Goal: Transaction & Acquisition: Purchase product/service

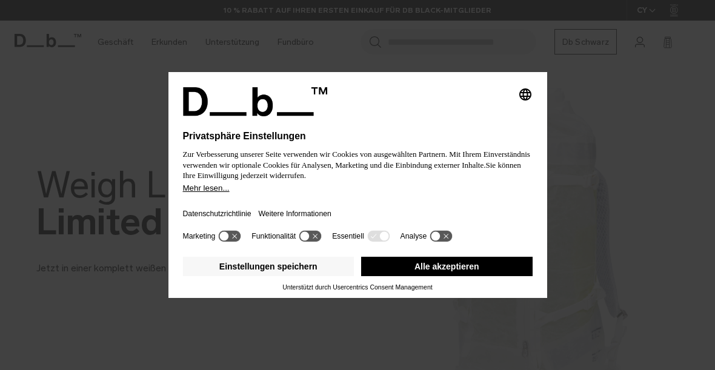
click at [463, 265] on font "Alle akzeptieren" at bounding box center [446, 267] width 65 height 10
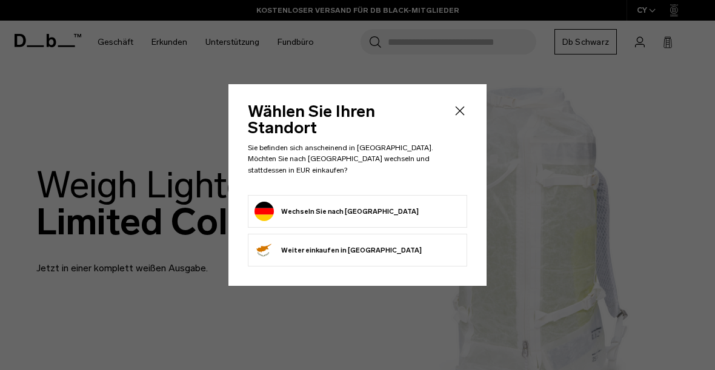
click at [377, 204] on button "Wechseln Sie nach [GEOGRAPHIC_DATA]" at bounding box center [336, 211] width 164 height 19
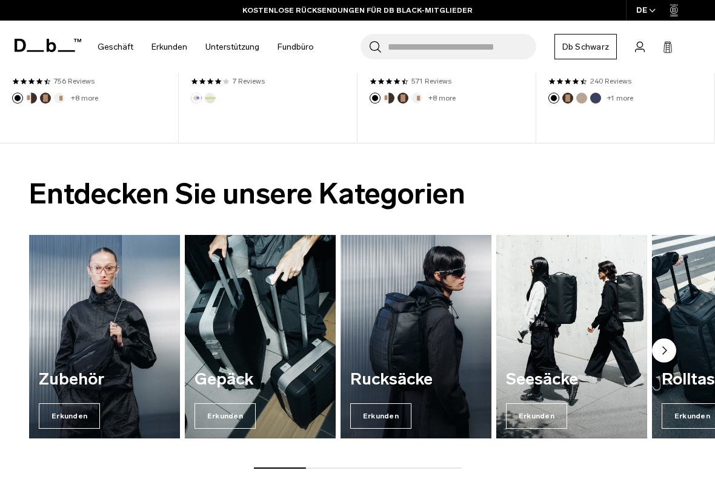
scroll to position [606, 0]
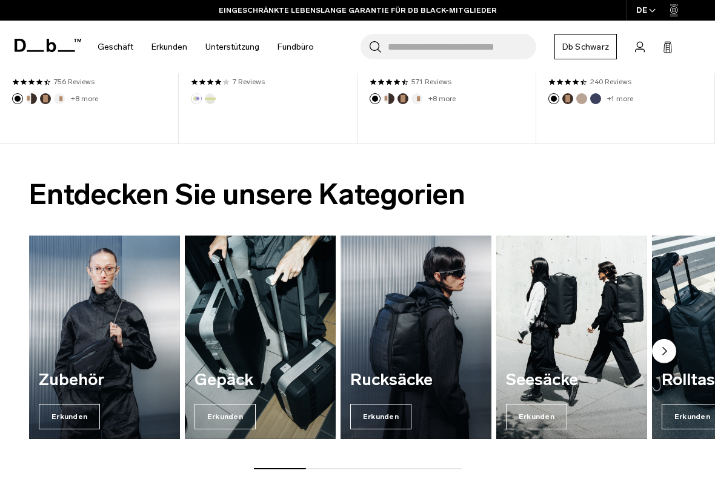
click at [411, 377] on font "Rucksäcke" at bounding box center [391, 379] width 82 height 19
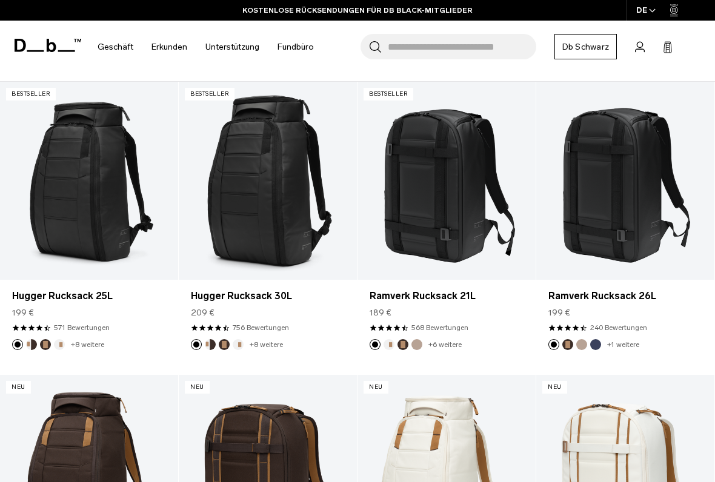
scroll to position [202, 0]
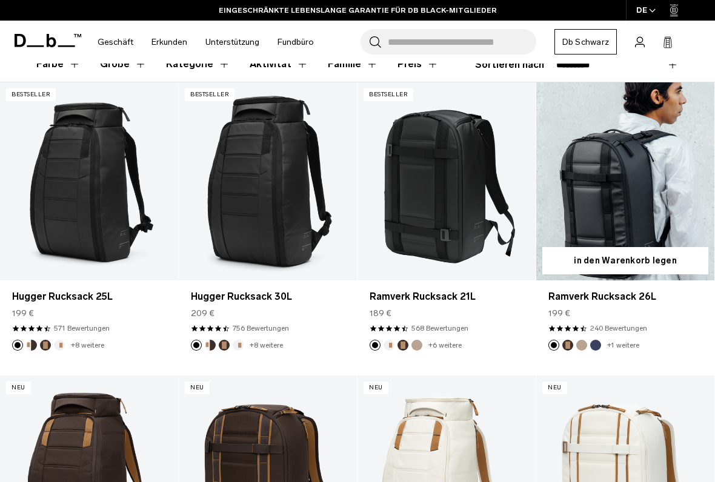
click at [623, 197] on link "Ramverk Rucksack 26L" at bounding box center [625, 181] width 178 height 198
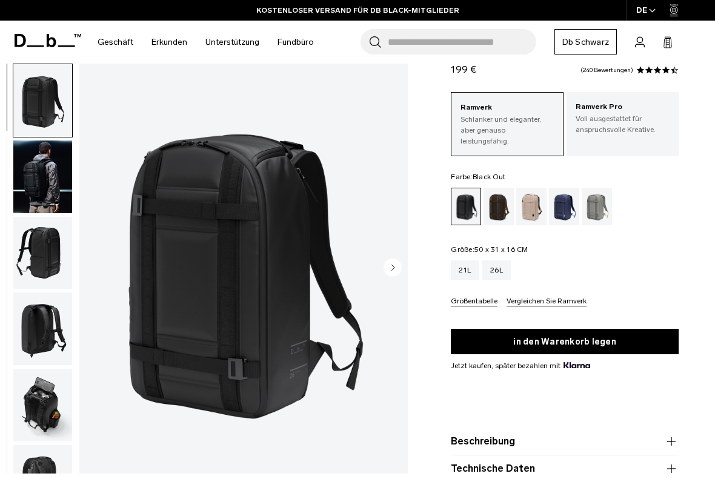
scroll to position [50, 0]
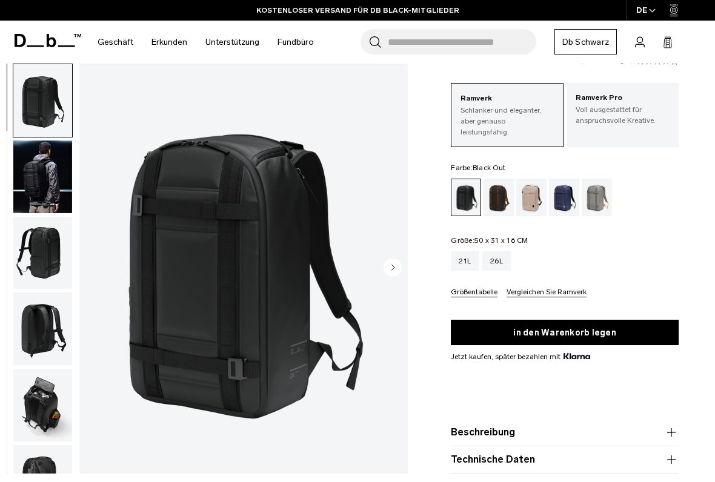
click at [55, 328] on img "button" at bounding box center [42, 329] width 59 height 73
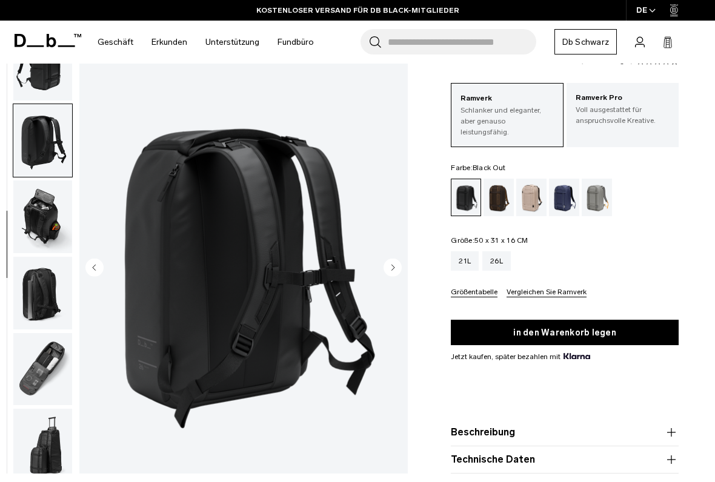
scroll to position [204, 0]
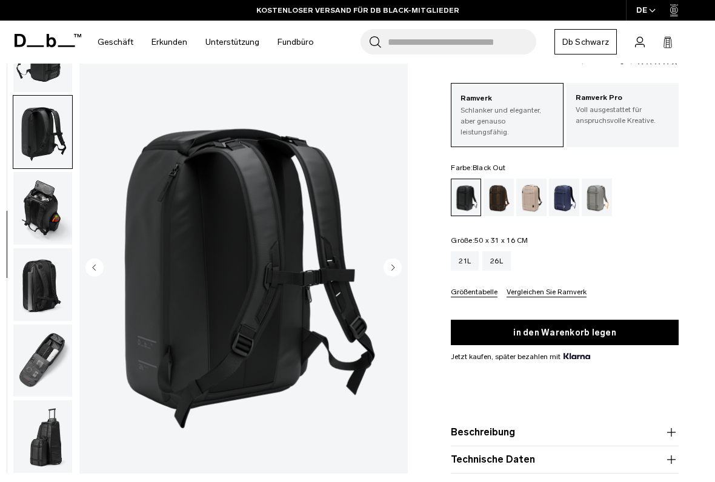
click at [51, 203] on img "button" at bounding box center [42, 208] width 59 height 73
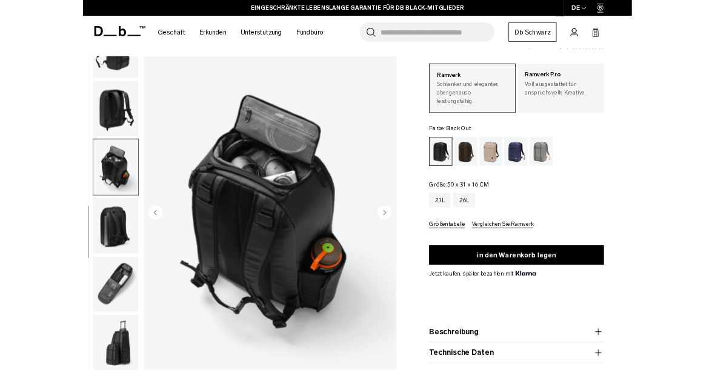
scroll to position [0, 0]
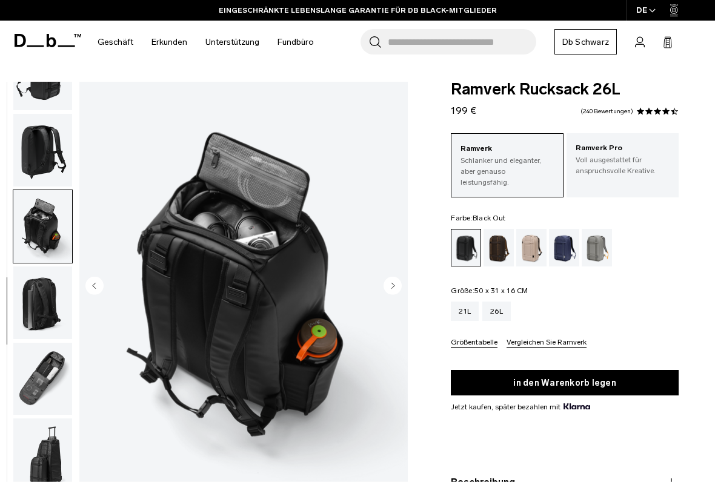
click at [48, 148] on img "button" at bounding box center [42, 150] width 59 height 73
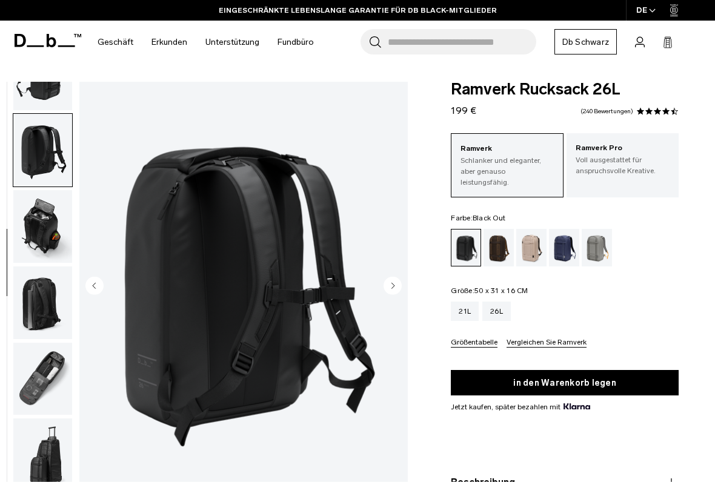
click at [53, 371] on img "button" at bounding box center [42, 379] width 59 height 73
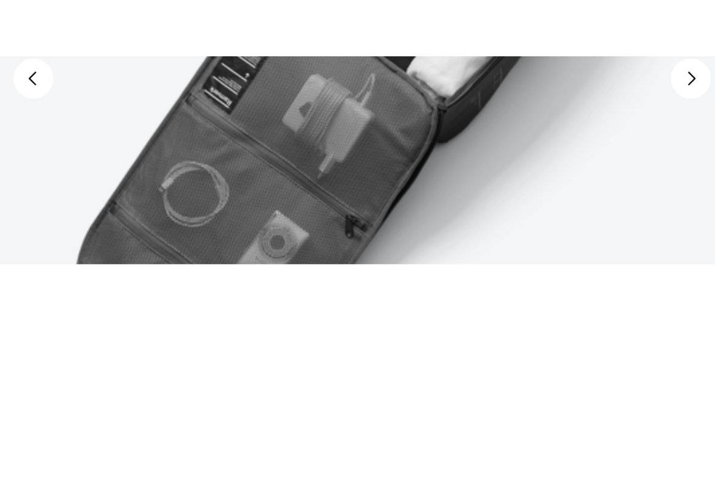
scroll to position [54, 0]
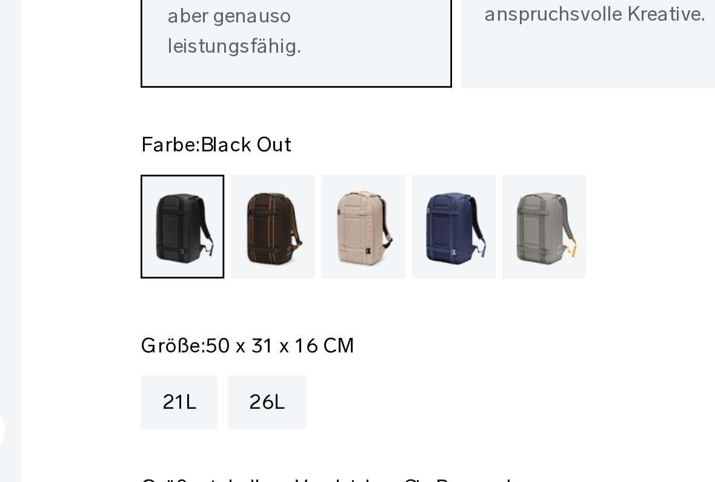
click at [549, 175] on div "Blaue Stunde" at bounding box center [564, 194] width 31 height 38
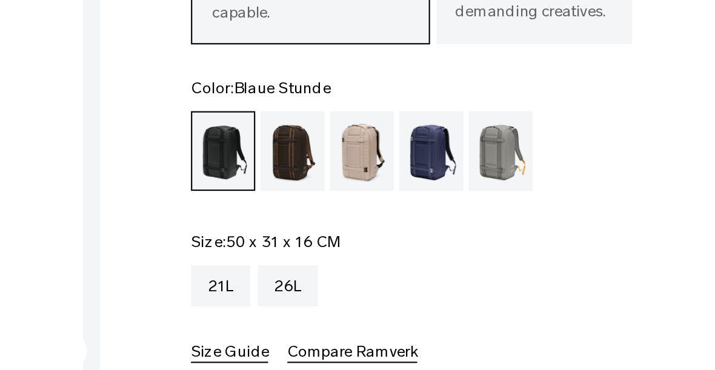
scroll to position [0, 0]
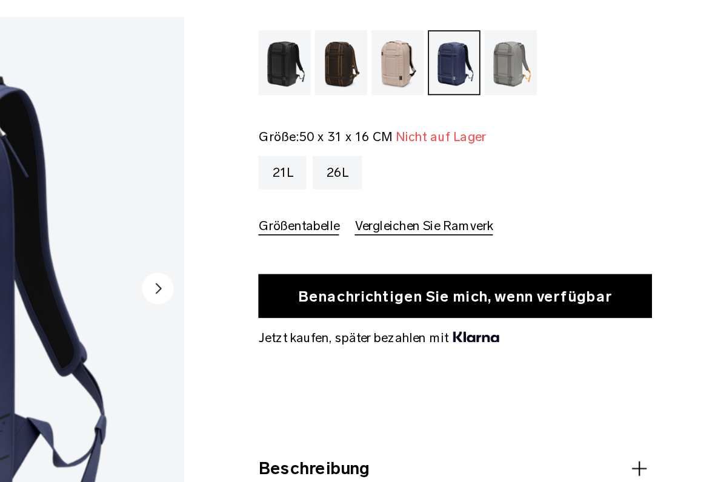
scroll to position [148, 0]
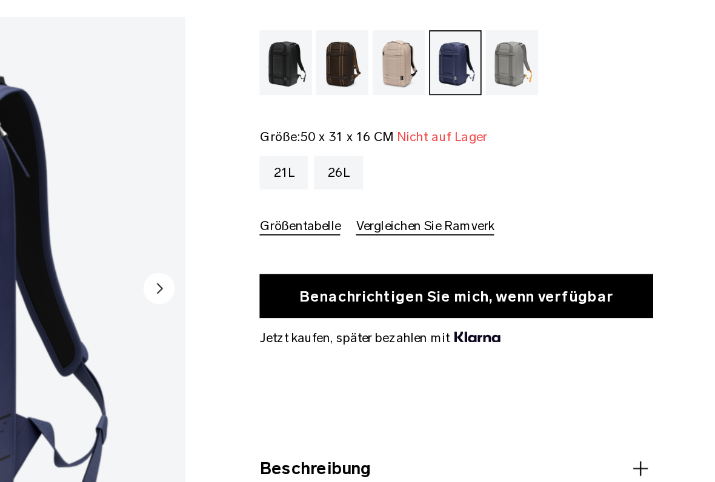
click at [581, 81] on div "Sandgrau" at bounding box center [596, 100] width 31 height 38
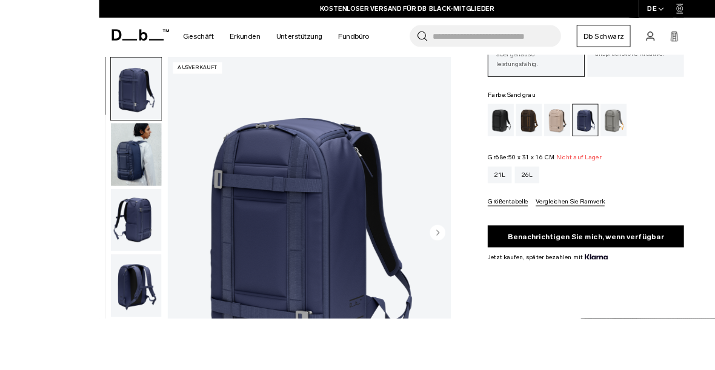
scroll to position [155, 0]
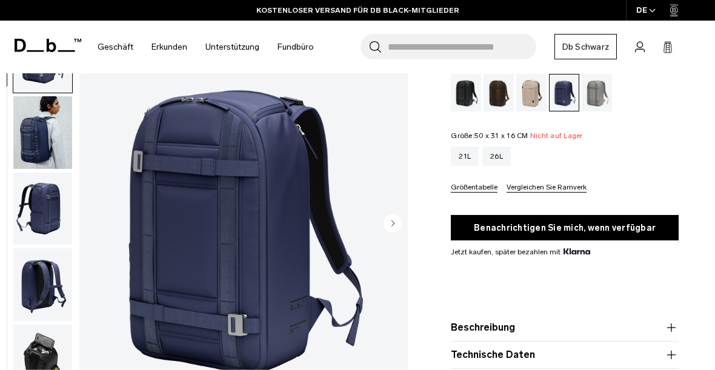
click at [50, 282] on img "button" at bounding box center [42, 284] width 59 height 73
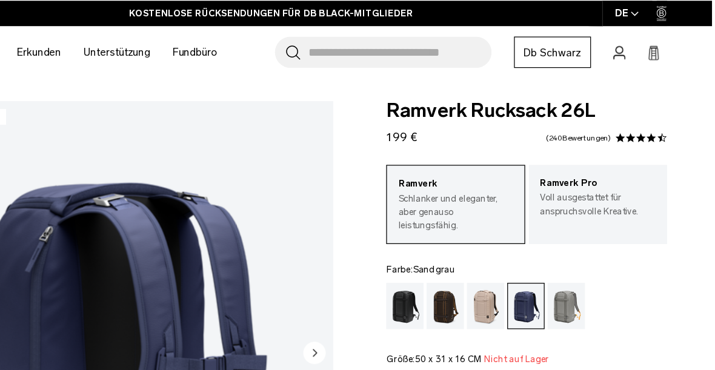
scroll to position [0, 1]
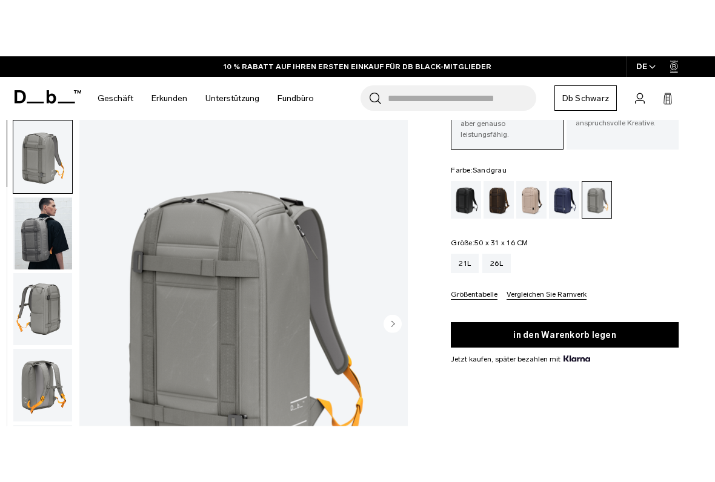
scroll to position [107, 0]
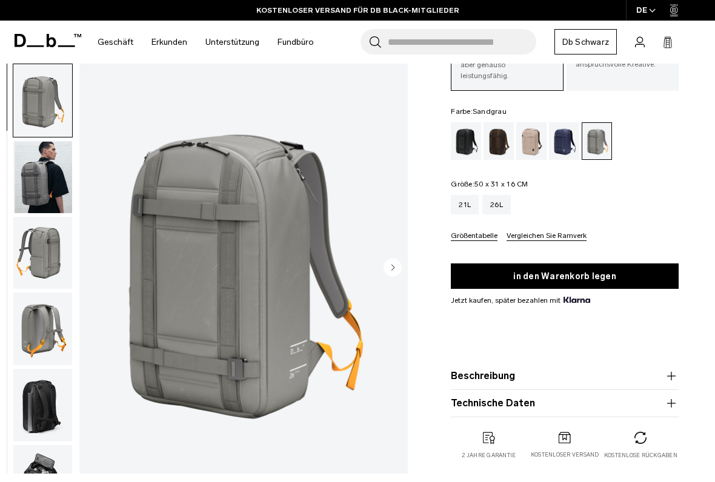
click at [53, 179] on img "button" at bounding box center [42, 176] width 59 height 73
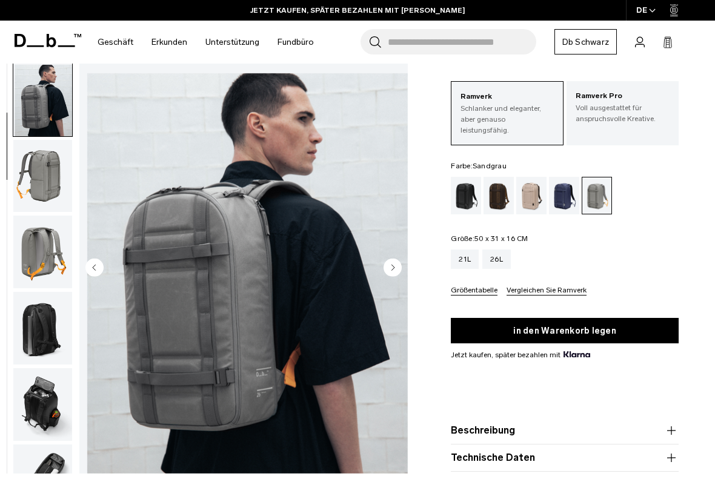
scroll to position [47, 0]
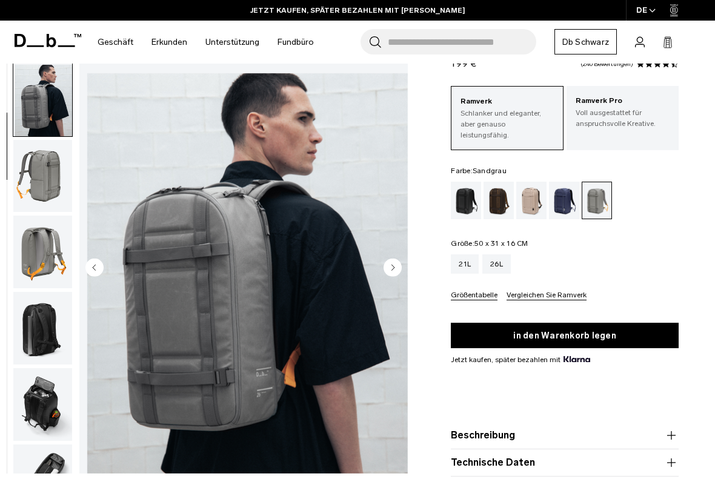
click at [56, 396] on img "button" at bounding box center [42, 404] width 59 height 73
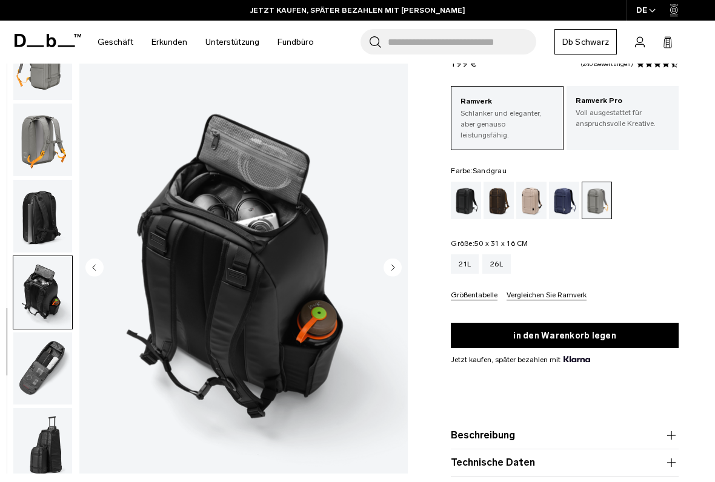
scroll to position [204, 0]
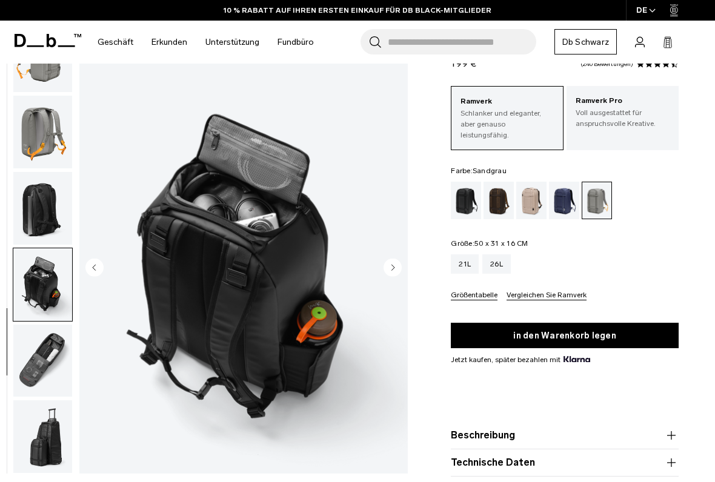
click at [50, 398] on img "button" at bounding box center [42, 436] width 59 height 73
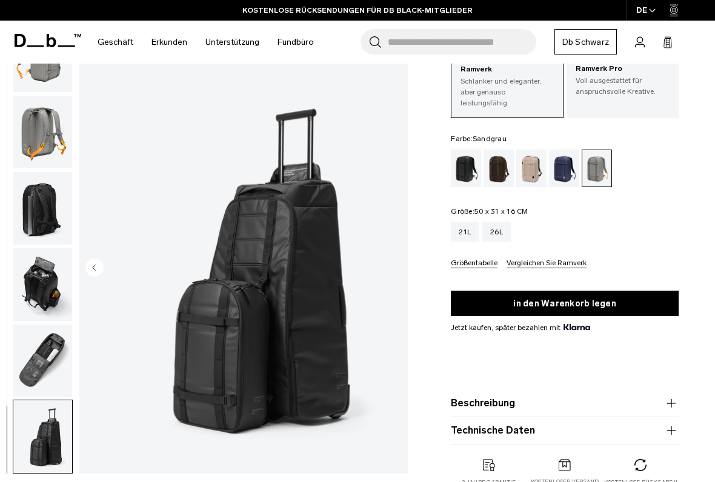
scroll to position [95, 0]
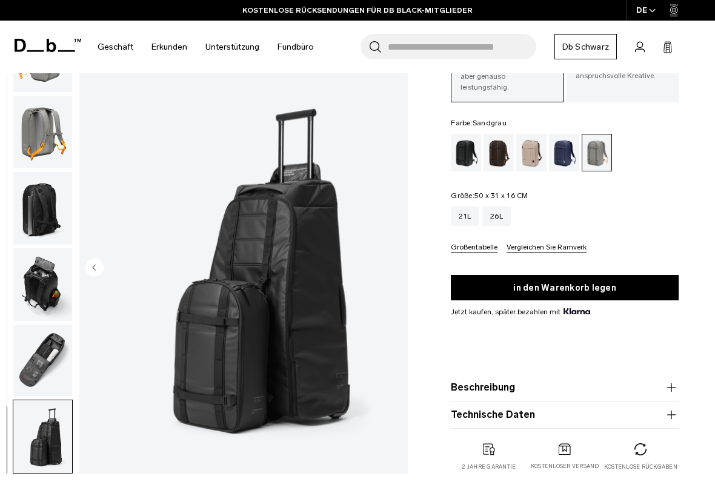
click at [46, 398] on img "button" at bounding box center [42, 436] width 59 height 73
click at [245, 354] on img "8 / 8" at bounding box center [243, 269] width 328 height 410
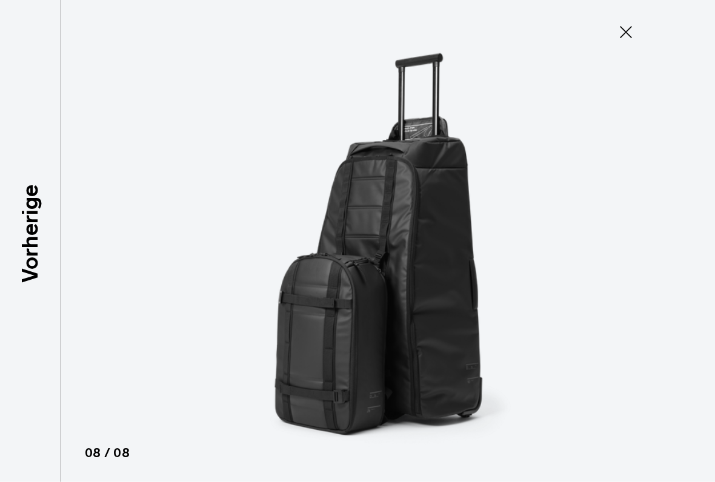
click at [620, 29] on icon at bounding box center [625, 31] width 19 height 19
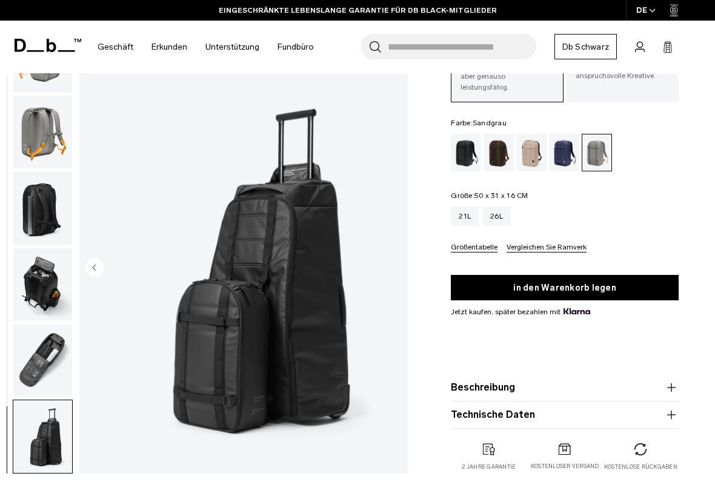
click at [188, 271] on img "8 / 8" at bounding box center [243, 269] width 328 height 410
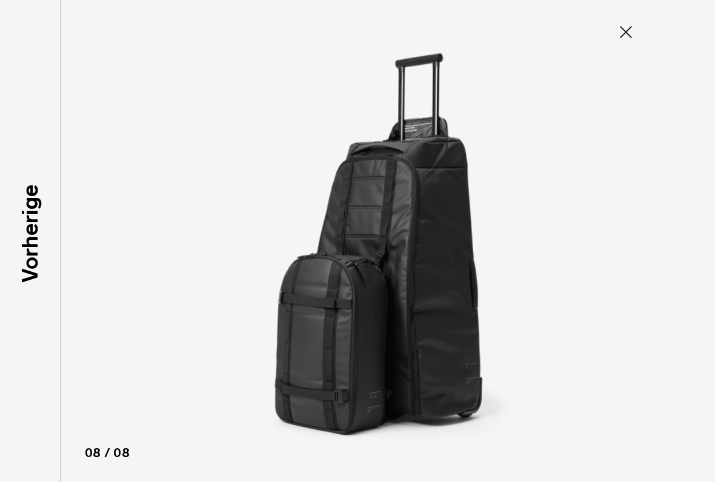
click at [619, 36] on icon at bounding box center [625, 31] width 19 height 19
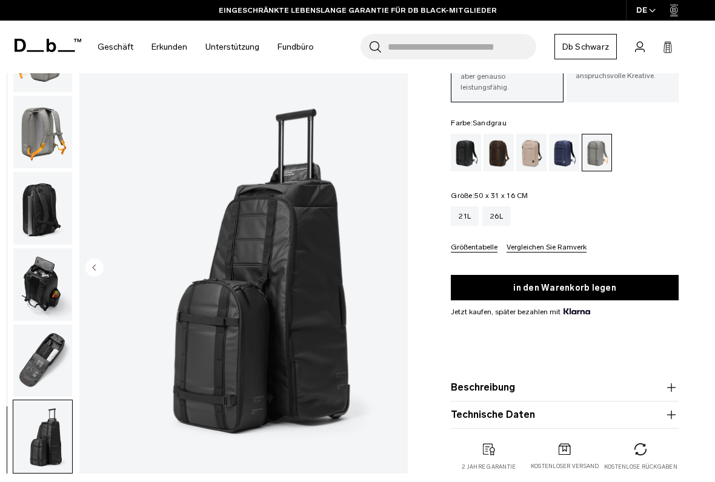
click at [58, 200] on img "button" at bounding box center [42, 208] width 59 height 73
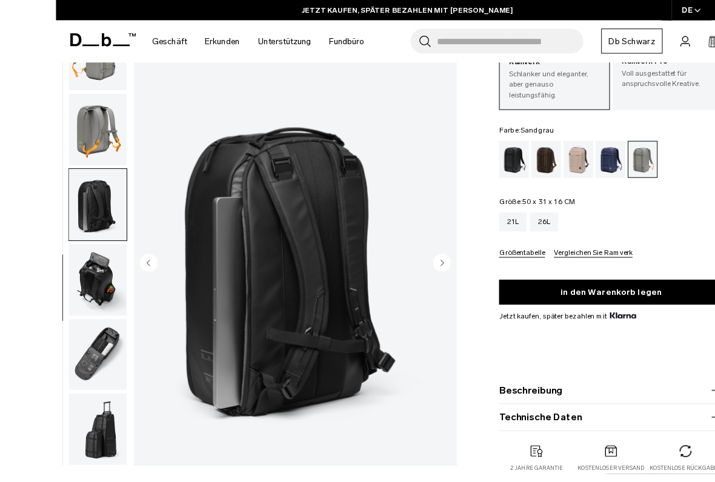
scroll to position [90, 0]
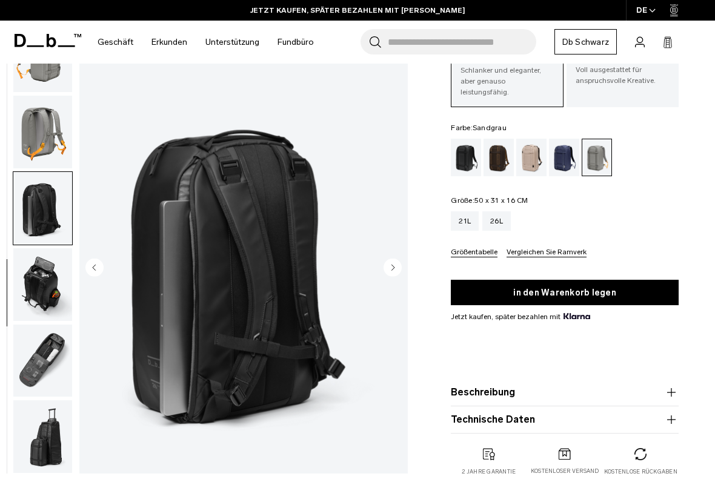
click at [58, 289] on img "button" at bounding box center [42, 284] width 59 height 73
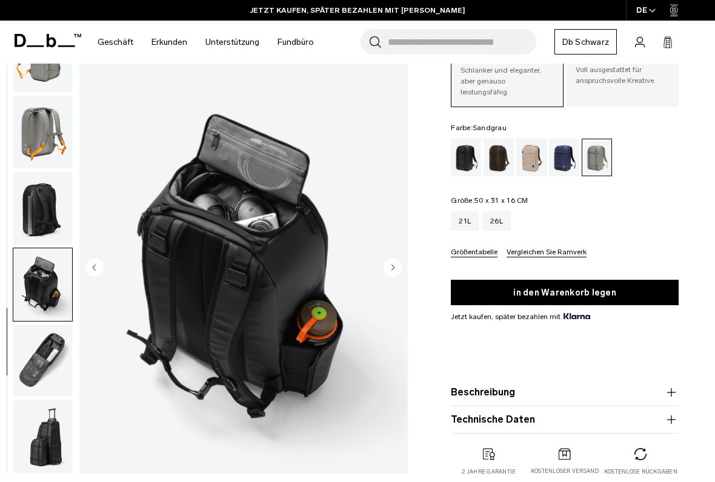
click at [51, 350] on img "button" at bounding box center [42, 361] width 59 height 73
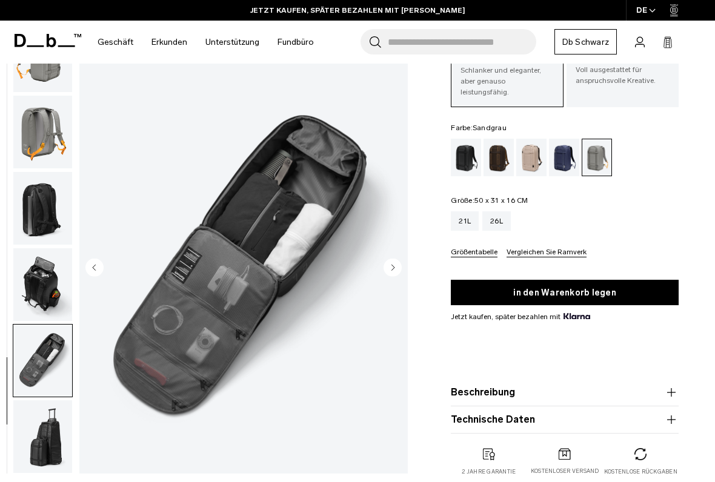
click at [55, 398] on img "button" at bounding box center [42, 436] width 59 height 73
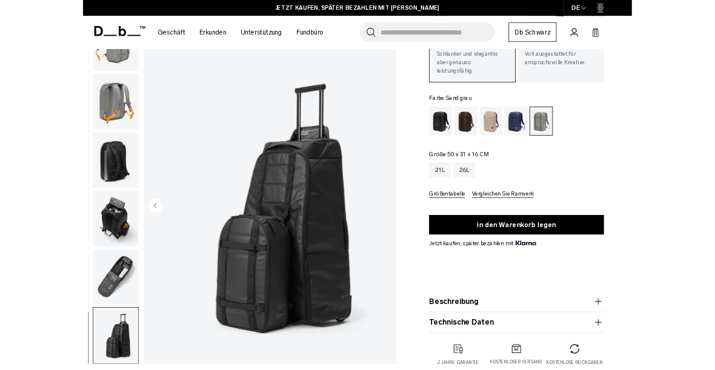
scroll to position [0, 0]
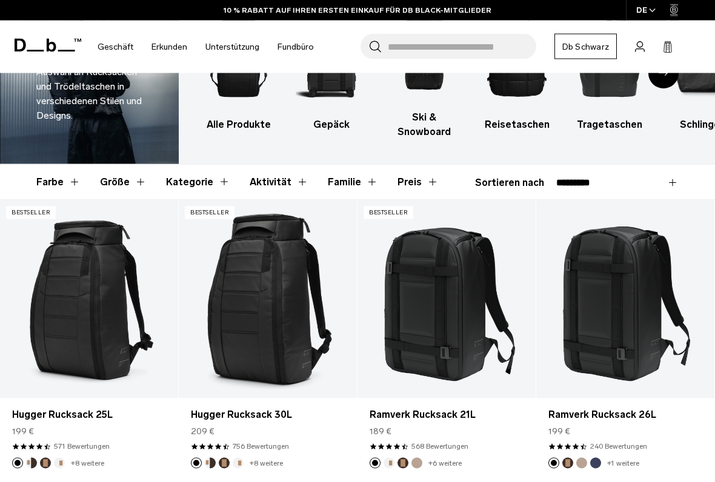
scroll to position [85, 0]
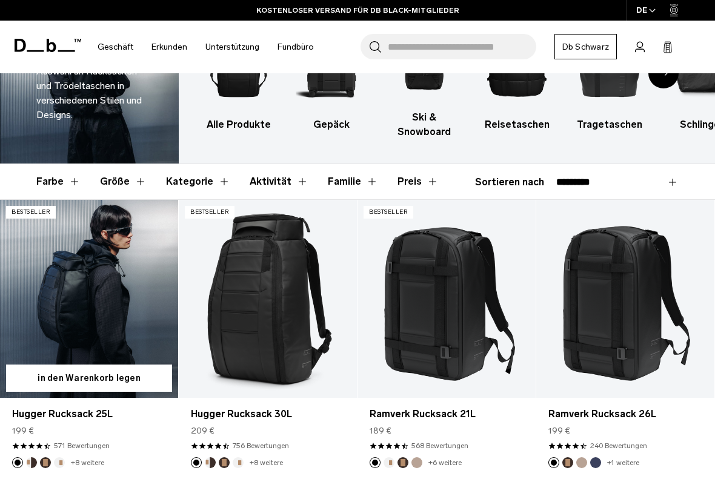
click at [123, 302] on link "Hugger Rucksack 25L" at bounding box center [89, 299] width 178 height 198
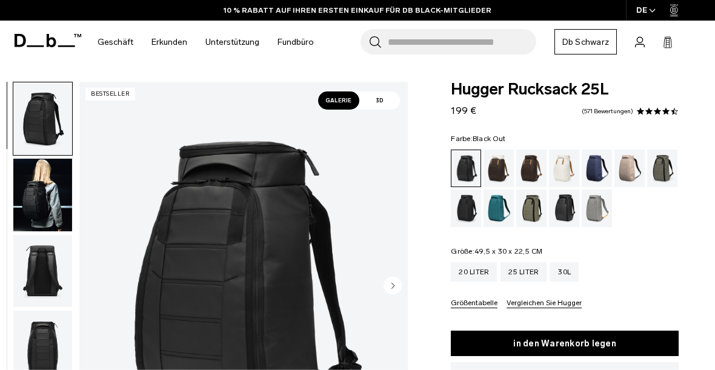
click at [50, 205] on img "button" at bounding box center [42, 195] width 59 height 73
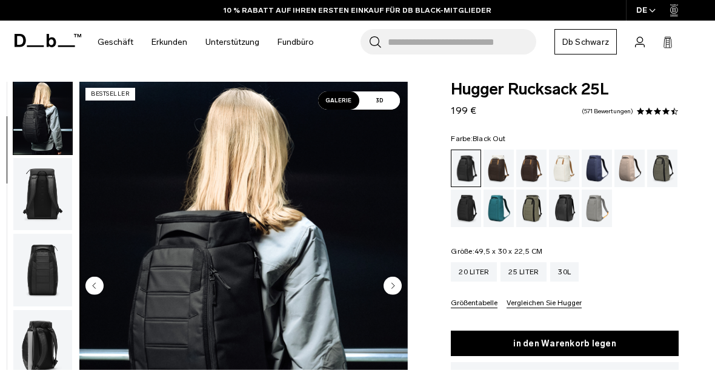
click at [500, 173] on div "Cappuccino" at bounding box center [498, 169] width 31 height 38
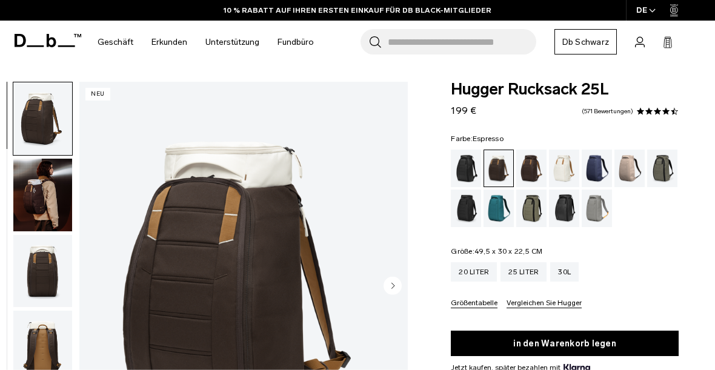
click at [525, 174] on div "Espresso" at bounding box center [531, 169] width 31 height 38
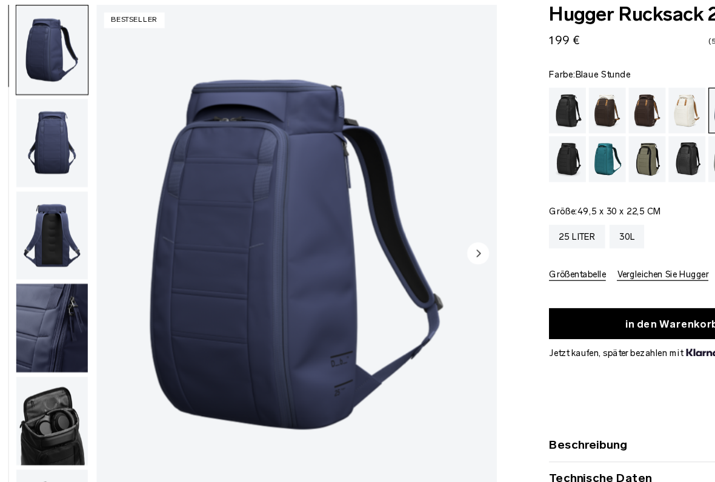
click at [56, 297] on img "button" at bounding box center [42, 333] width 59 height 73
